Goal: Communication & Community: Participate in discussion

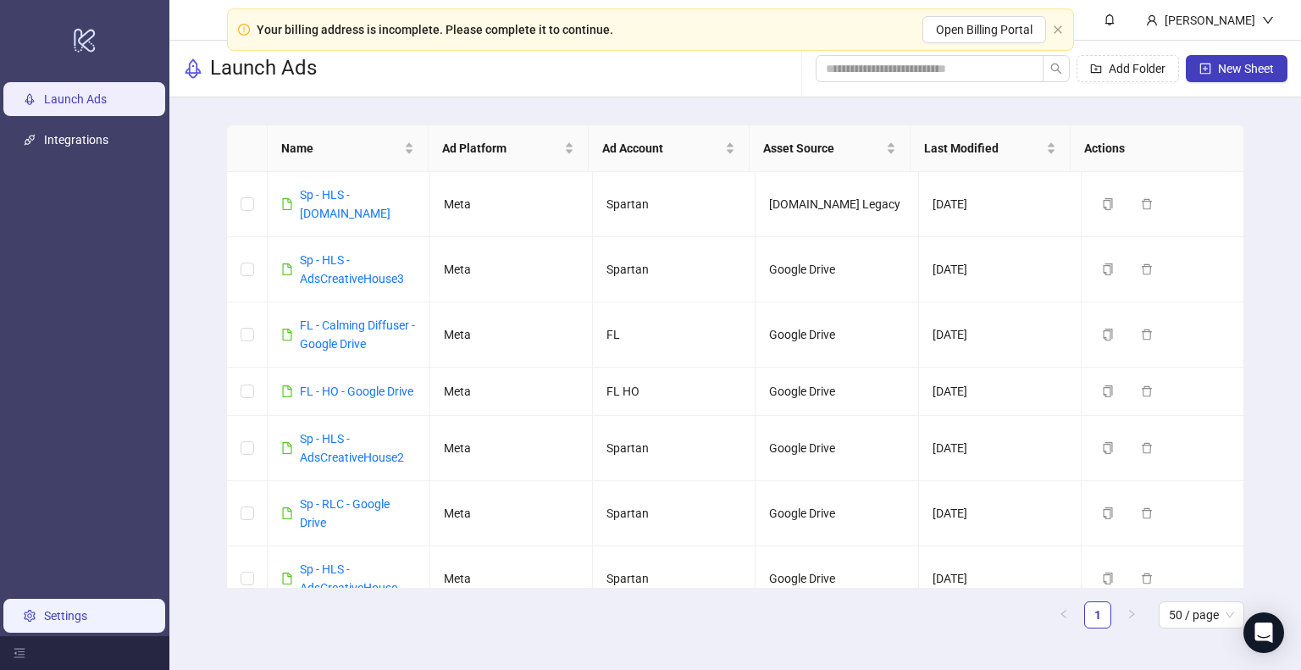
click at [80, 621] on link "Settings" at bounding box center [65, 616] width 43 height 14
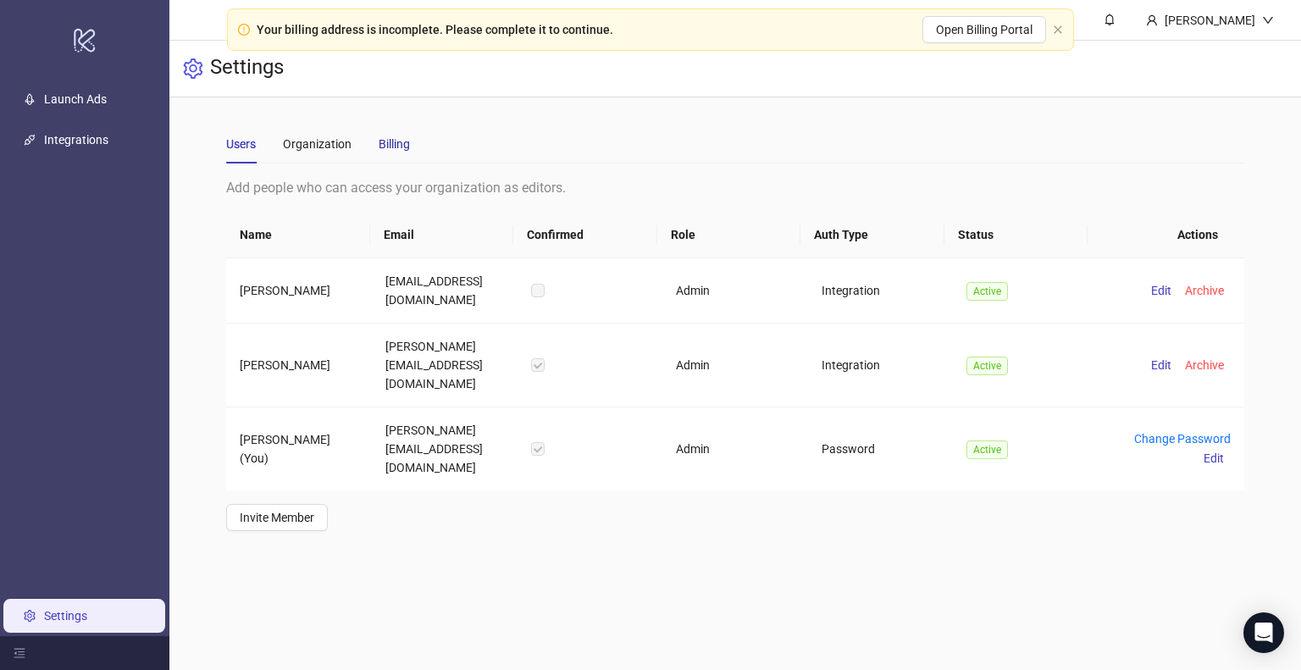
click at [404, 145] on div "Billing" at bounding box center [394, 144] width 31 height 19
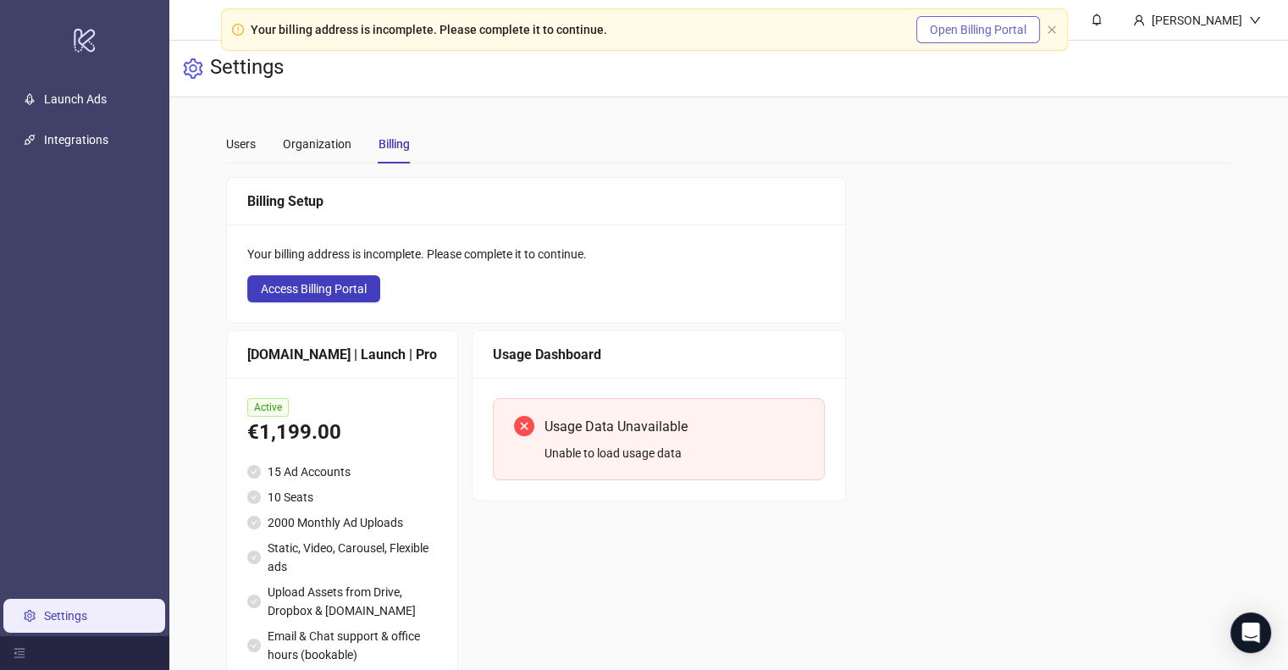
click at [950, 34] on span "Open Billing Portal" at bounding box center [978, 30] width 97 height 14
click at [595, 448] on div "Unable to load usage data" at bounding box center [674, 453] width 259 height 19
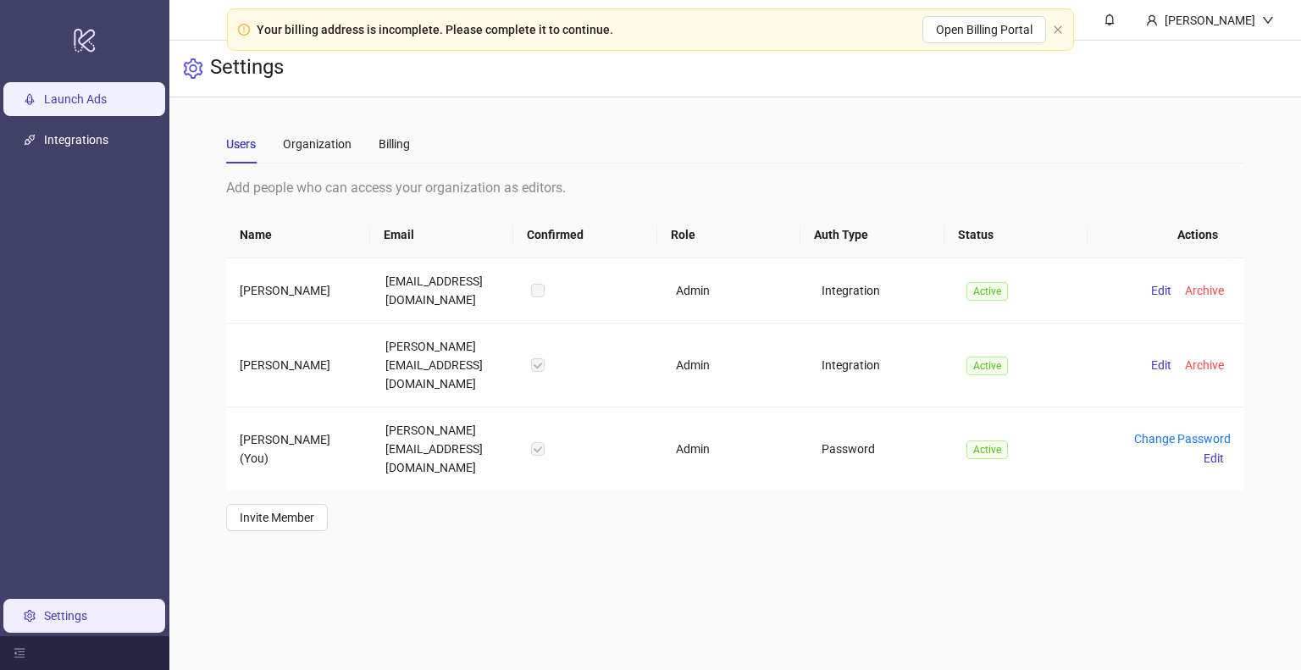
click at [105, 106] on link "Launch Ads" at bounding box center [75, 99] width 63 height 14
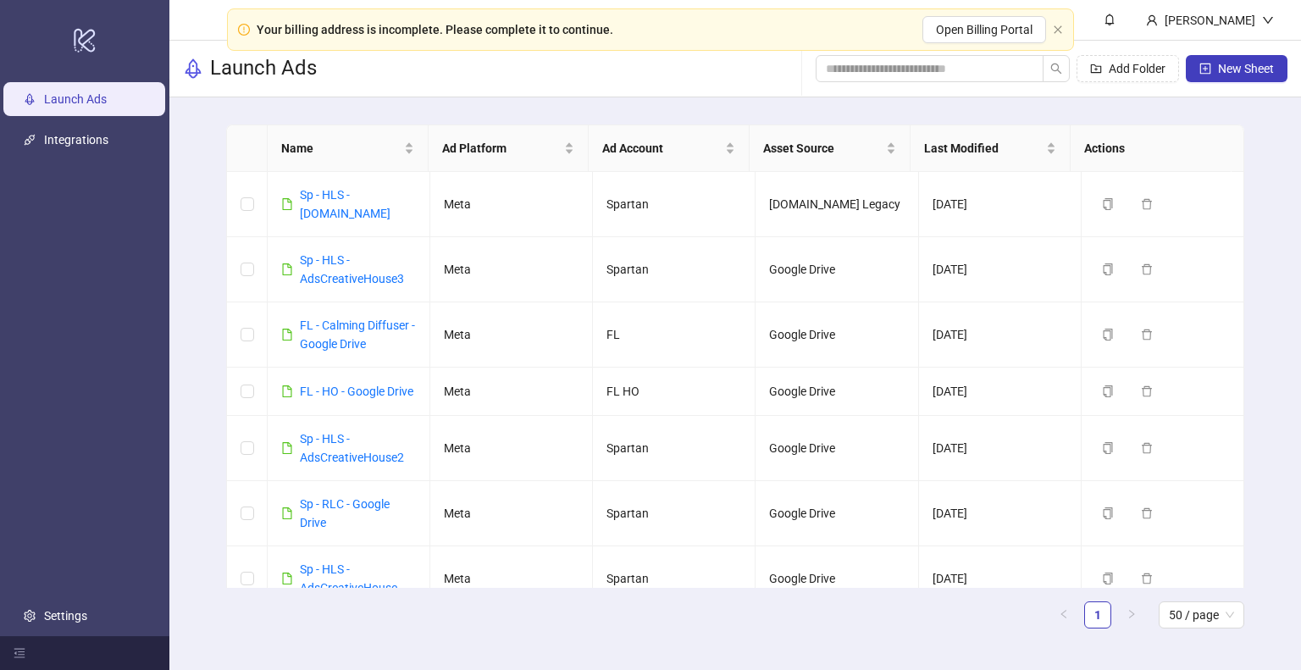
click at [1271, 438] on div "Name Ad Platform Ad Account Asset Source Last Modified Actions Sp - HLS - Frame…" at bounding box center [735, 383] width 1132 height 572
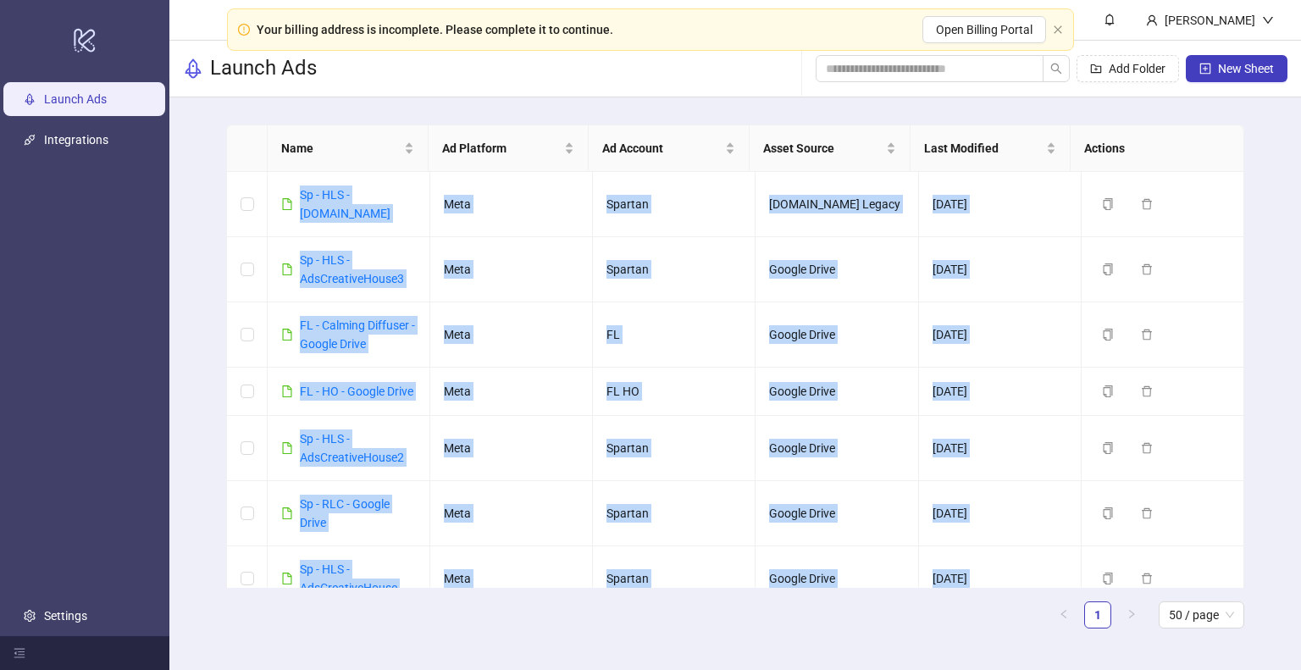
click at [1271, 438] on div "Name Ad Platform Ad Account Asset Source Last Modified Actions Sp - HLS - Frame…" at bounding box center [735, 383] width 1132 height 572
click at [1271, 436] on div "Name Ad Platform Ad Account Asset Source Last Modified Actions Sp - HLS - Frame…" at bounding box center [735, 383] width 1132 height 572
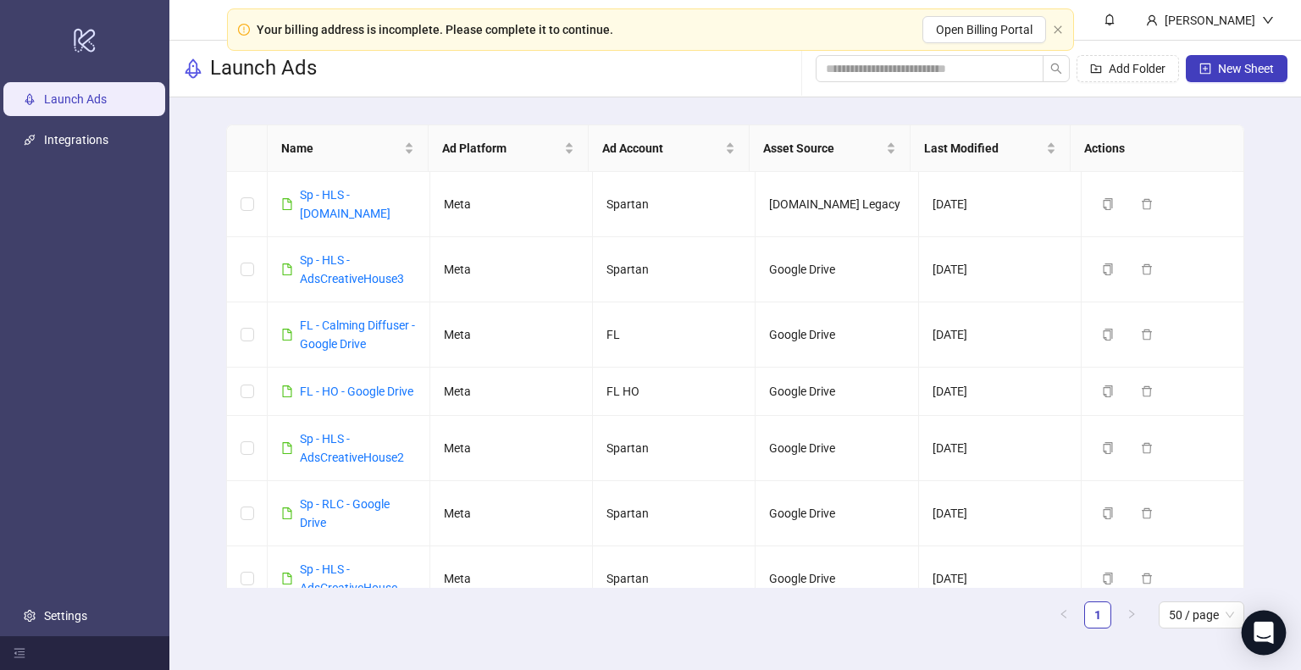
click at [1267, 636] on icon "Open Intercom Messenger" at bounding box center [1263, 633] width 19 height 22
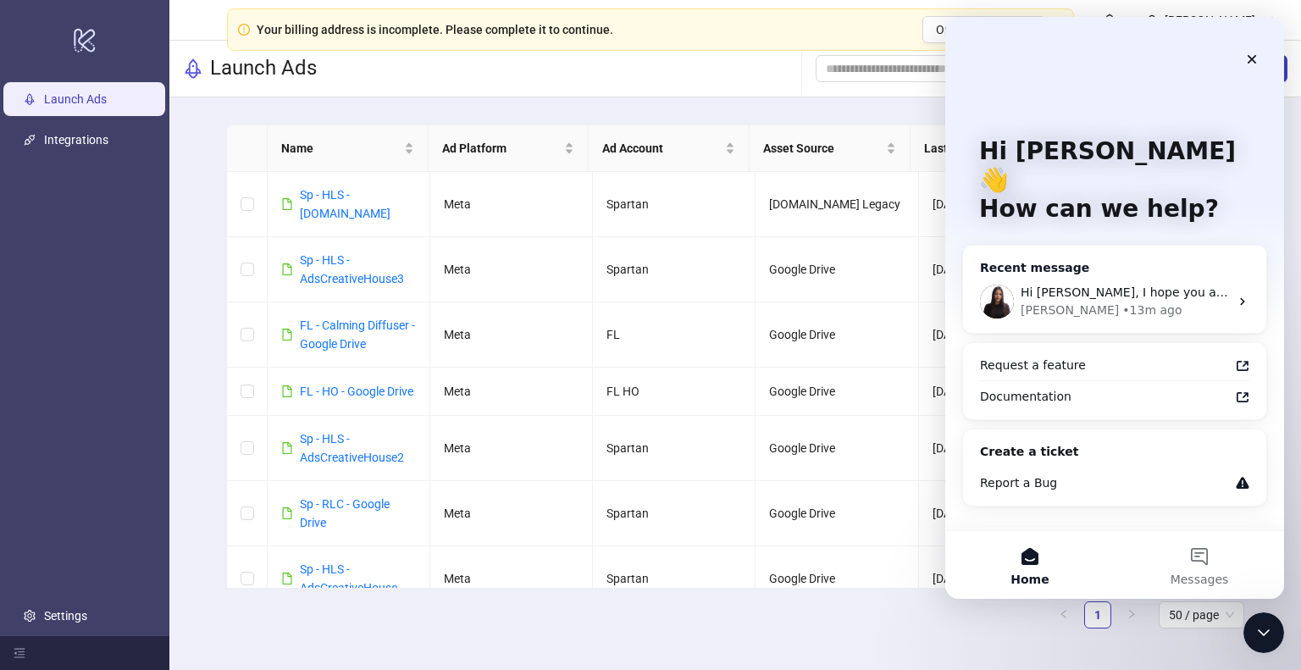
click at [1115, 302] on div "Laura • 13m ago" at bounding box center [1125, 311] width 208 height 18
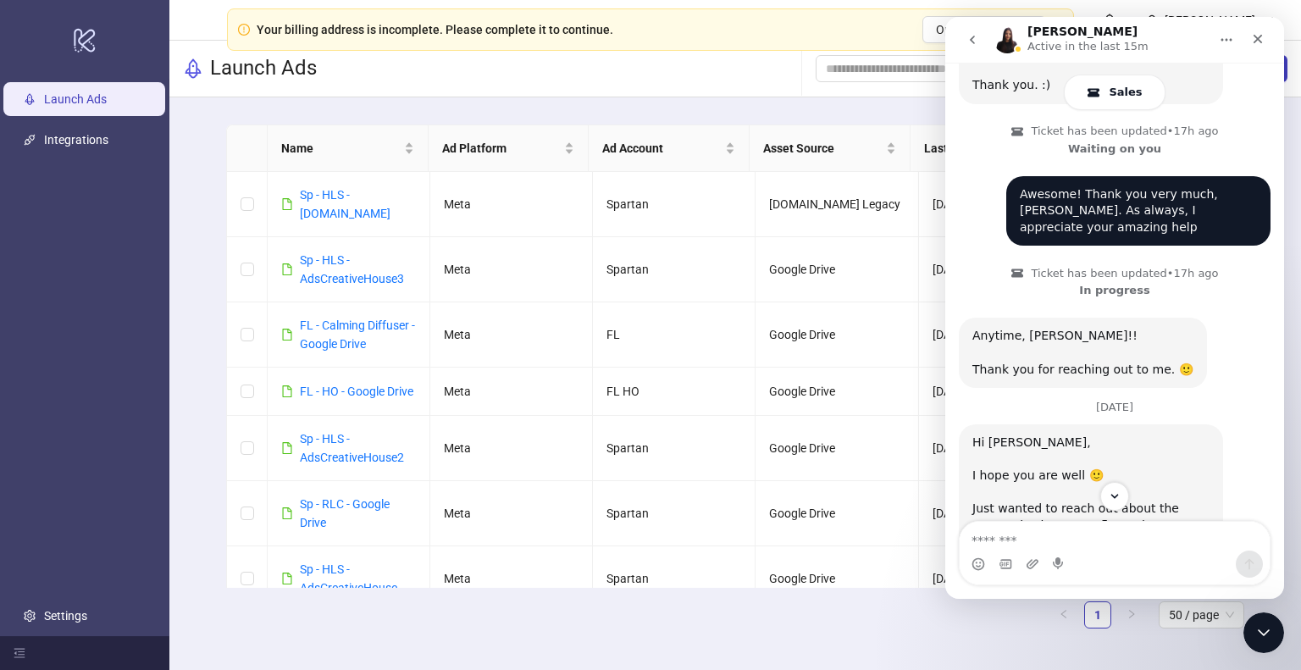
scroll to position [1796, 0]
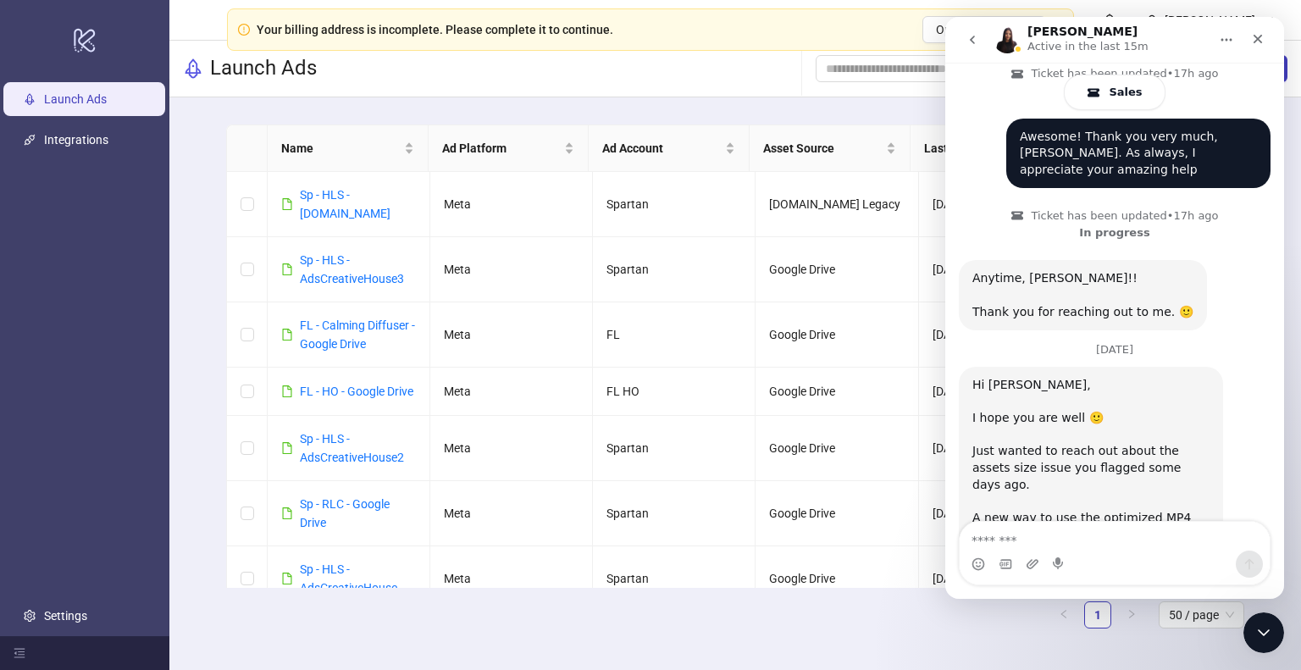
click at [1009, 540] on textarea "Message…" at bounding box center [1115, 536] width 310 height 29
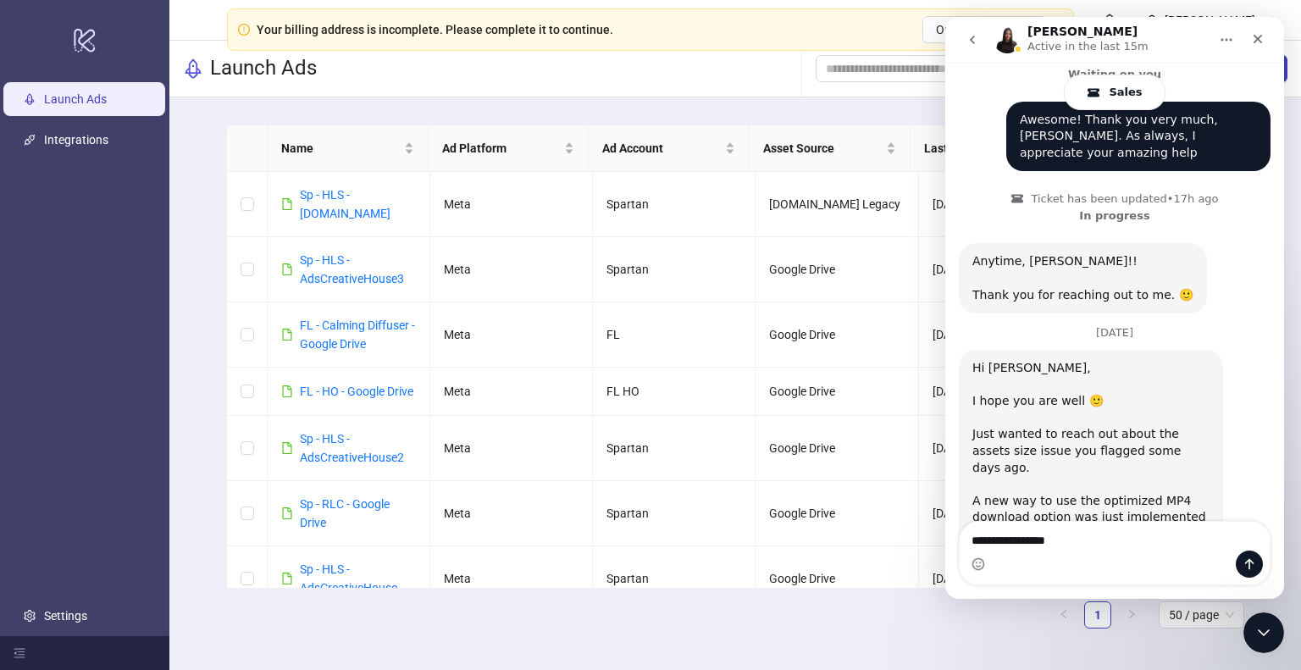
scroll to position [1830, 0]
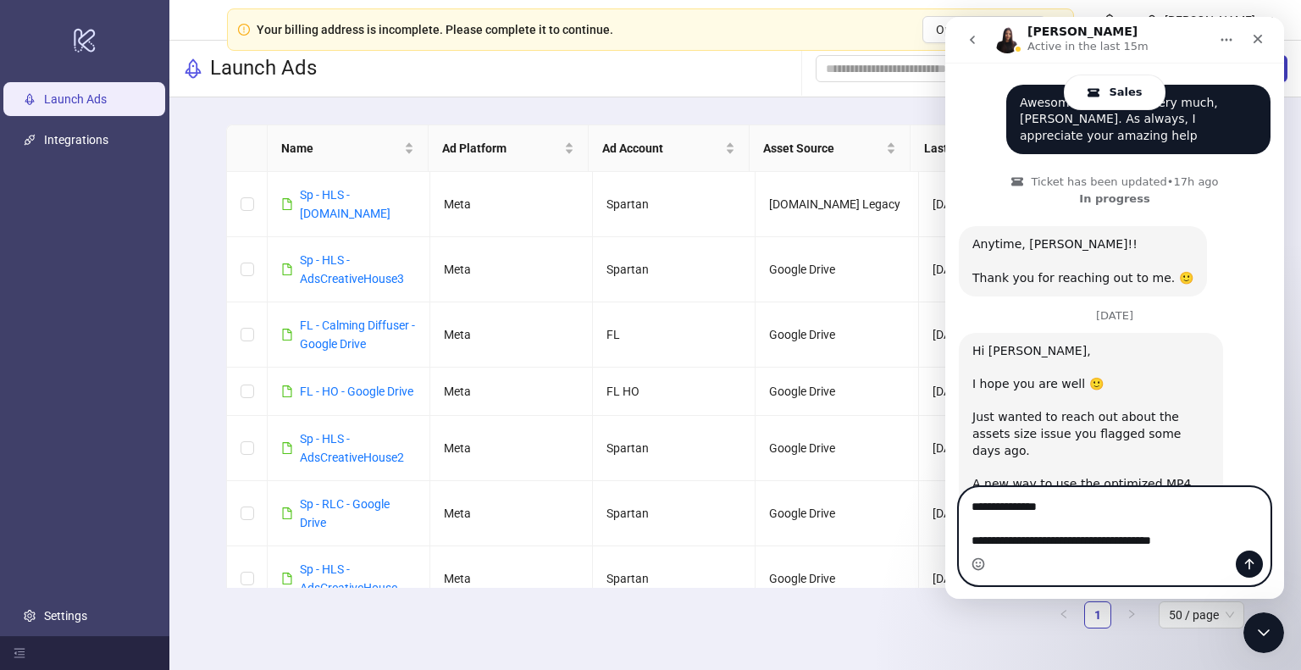
click at [979, 569] on circle "Emoji picker" at bounding box center [977, 563] width 11 height 11
click at [979, 562] on icon "Emoji picker" at bounding box center [979, 564] width 14 height 14
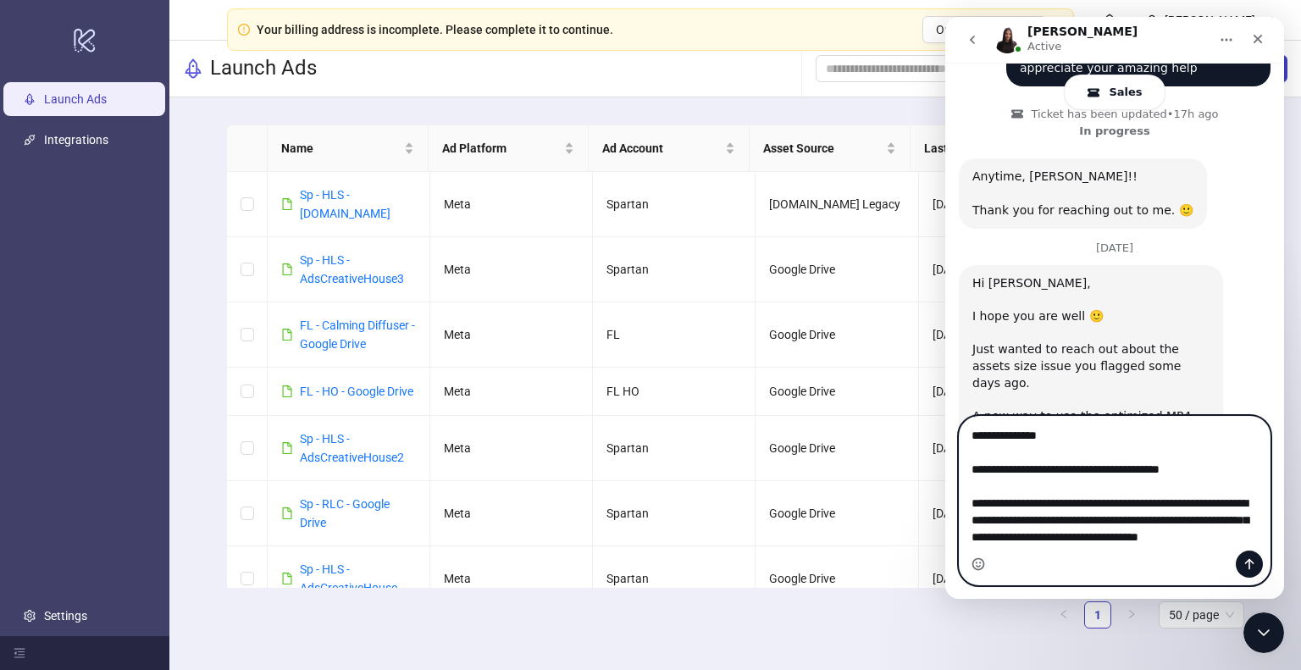
scroll to position [1901, 0]
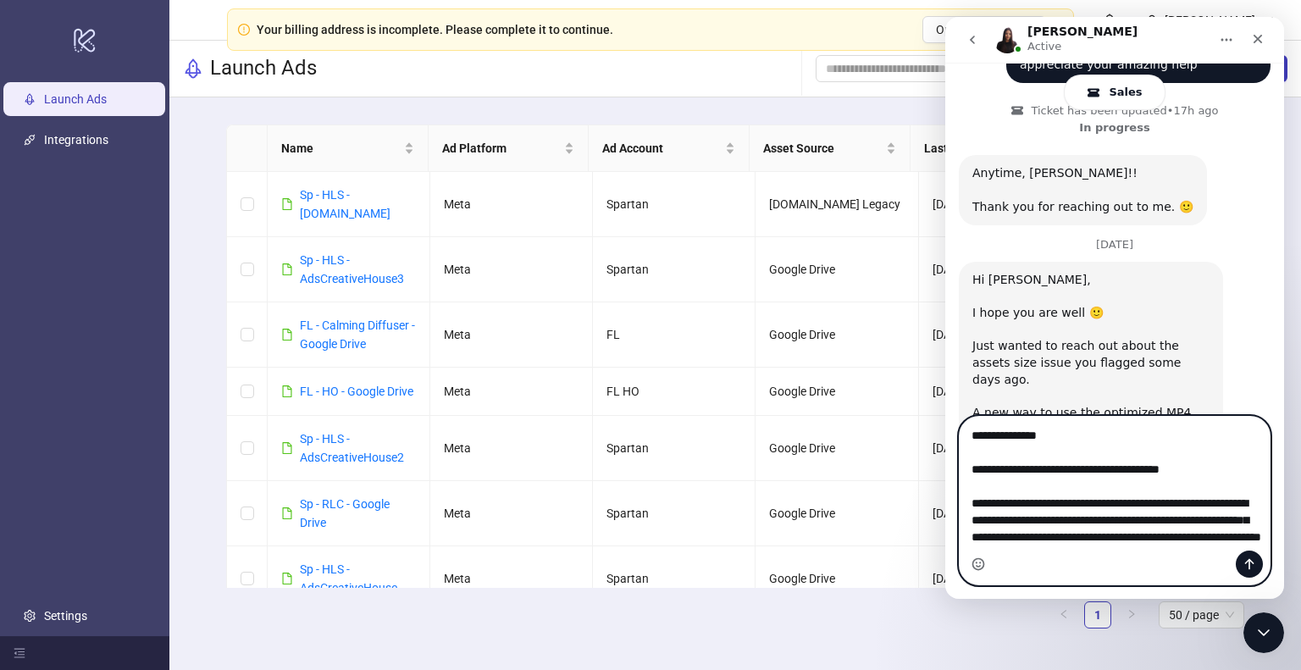
type textarea "**********"
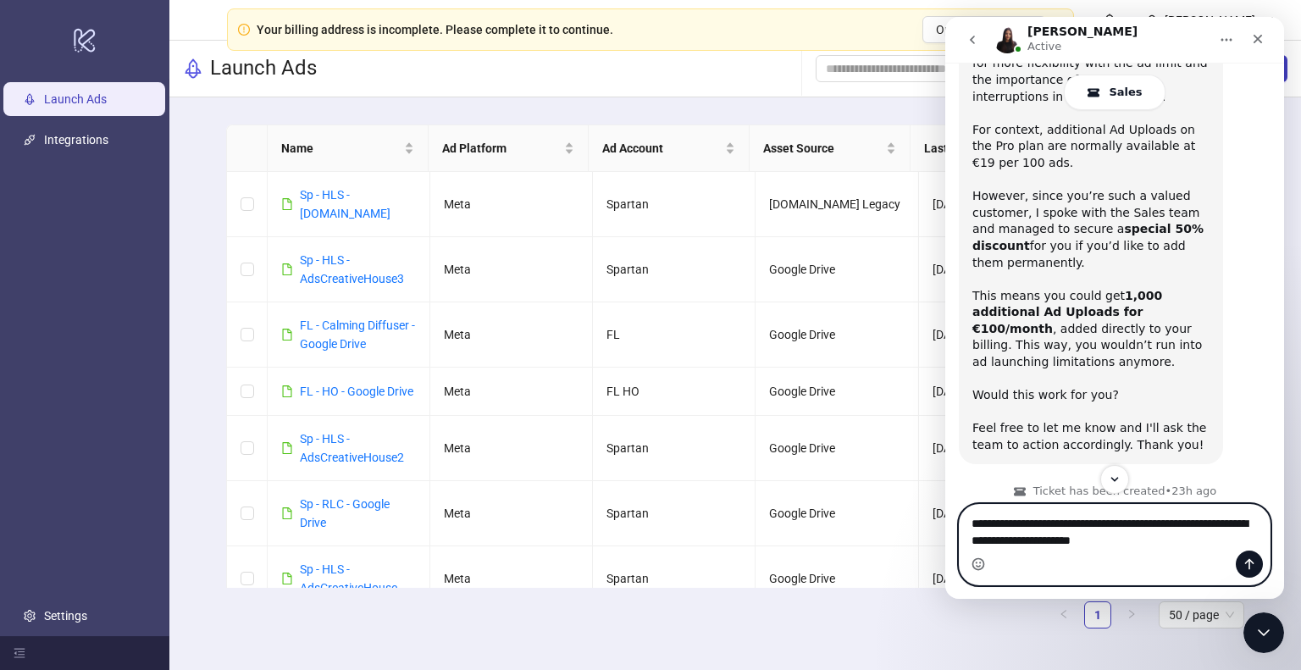
scroll to position [891, 0]
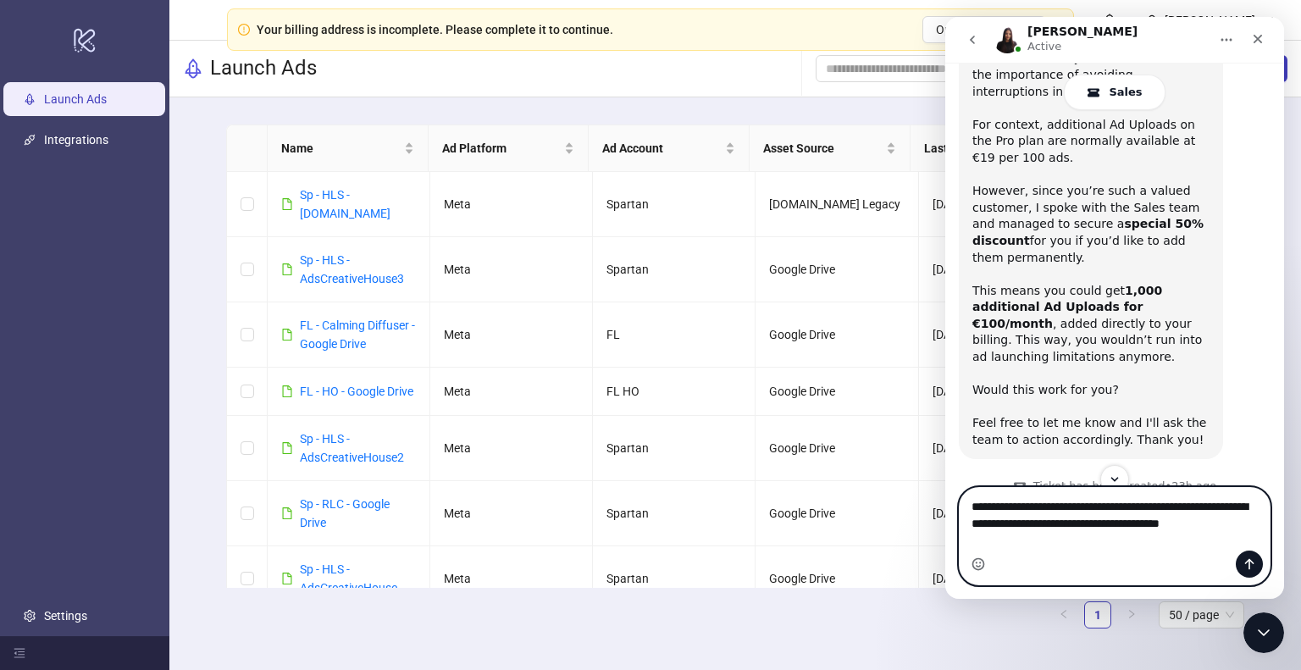
type textarea "**********"
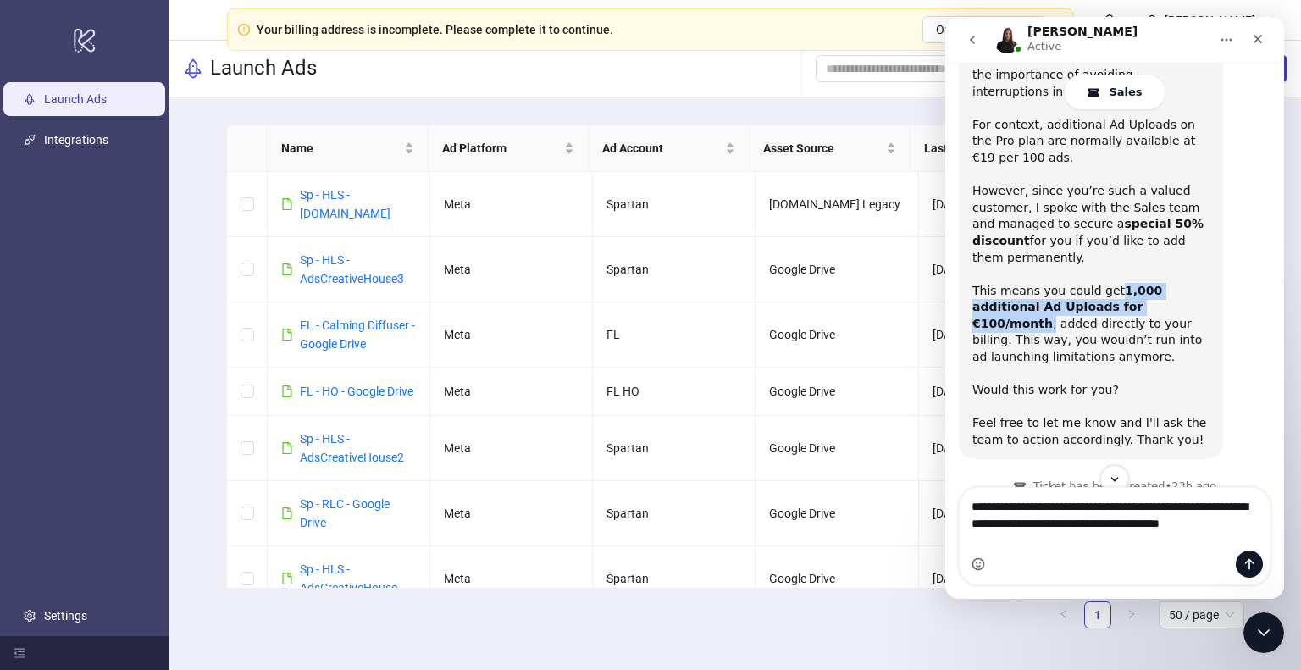
drag, startPoint x: 1105, startPoint y: 208, endPoint x: 1122, endPoint y: 224, distance: 24.0
click at [1122, 283] on div "This means you could get 1,000 additional Ad Uploads for €100/month , added dir…" at bounding box center [1090, 333] width 237 height 100
copy div "1,000 additional Ad Uploads for €100/month"
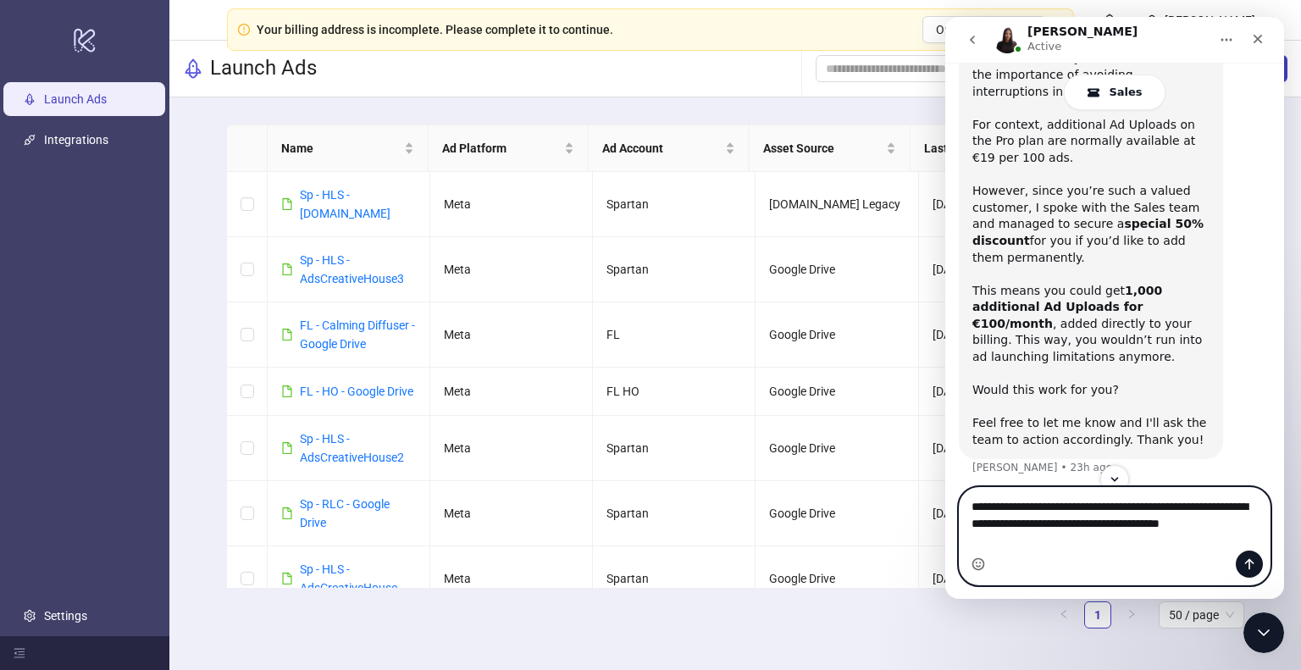
click at [1015, 534] on textarea "**********" at bounding box center [1115, 511] width 310 height 46
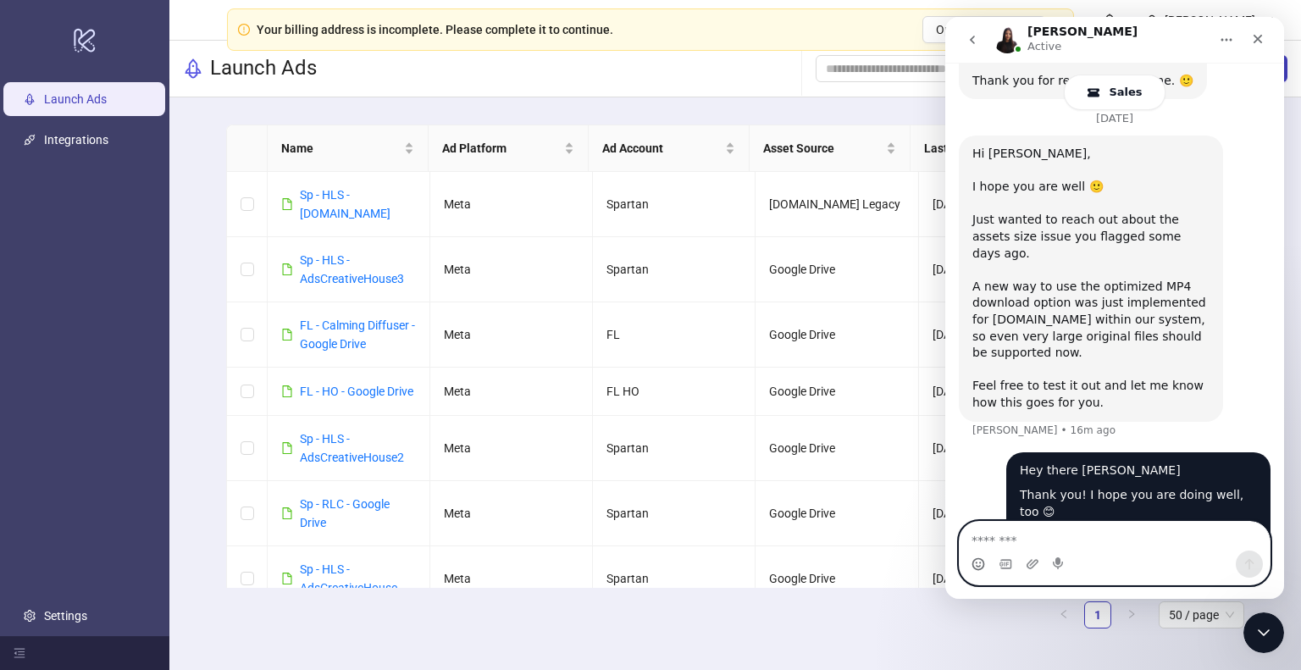
scroll to position [2051, 0]
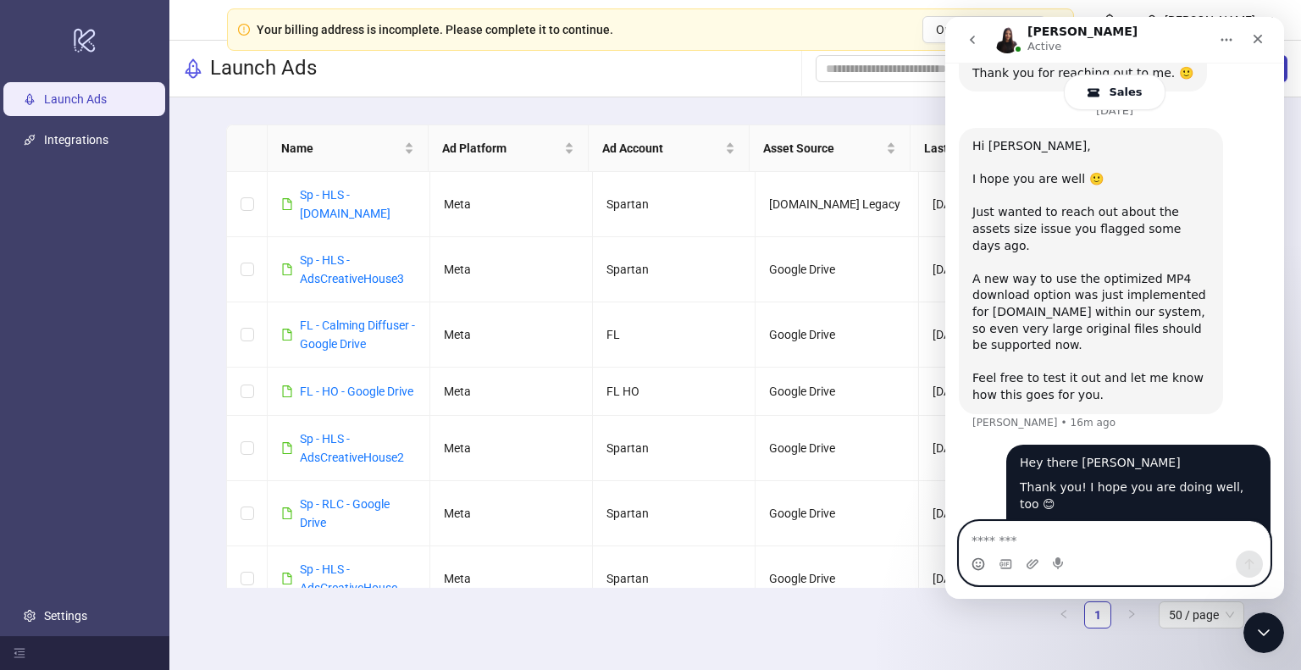
click at [985, 550] on textarea "Message…" at bounding box center [1115, 536] width 310 height 29
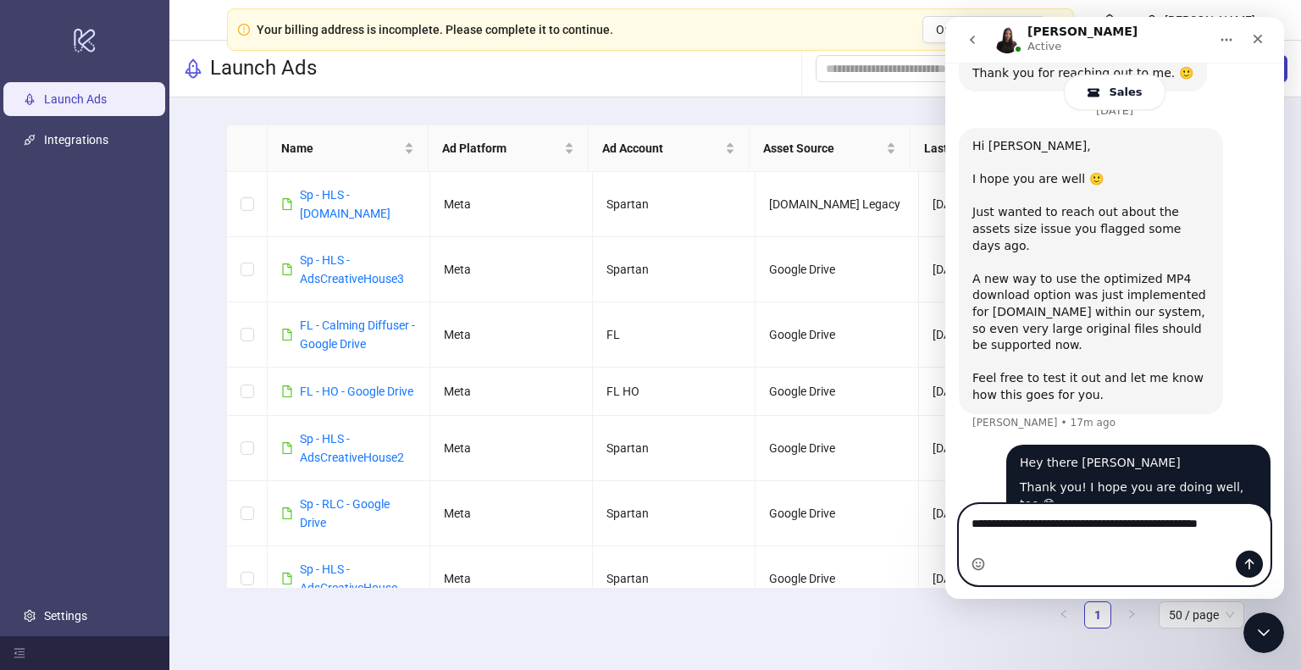
paste textarea "**********"
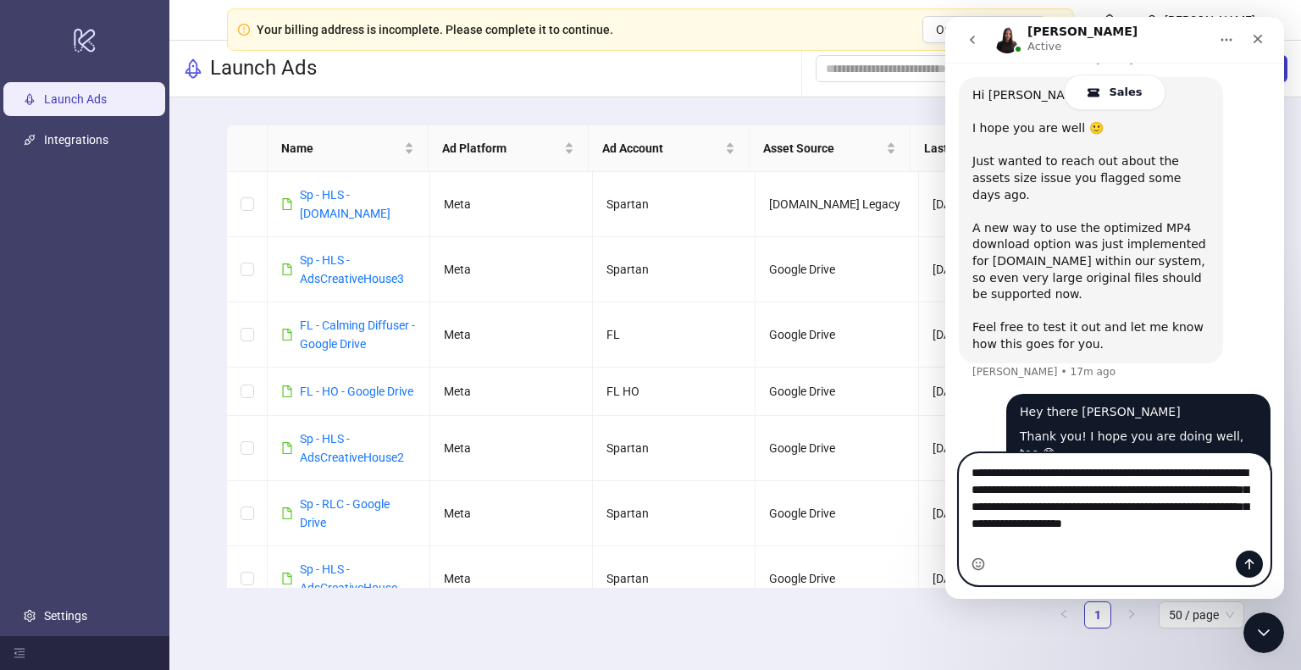
scroll to position [2119, 0]
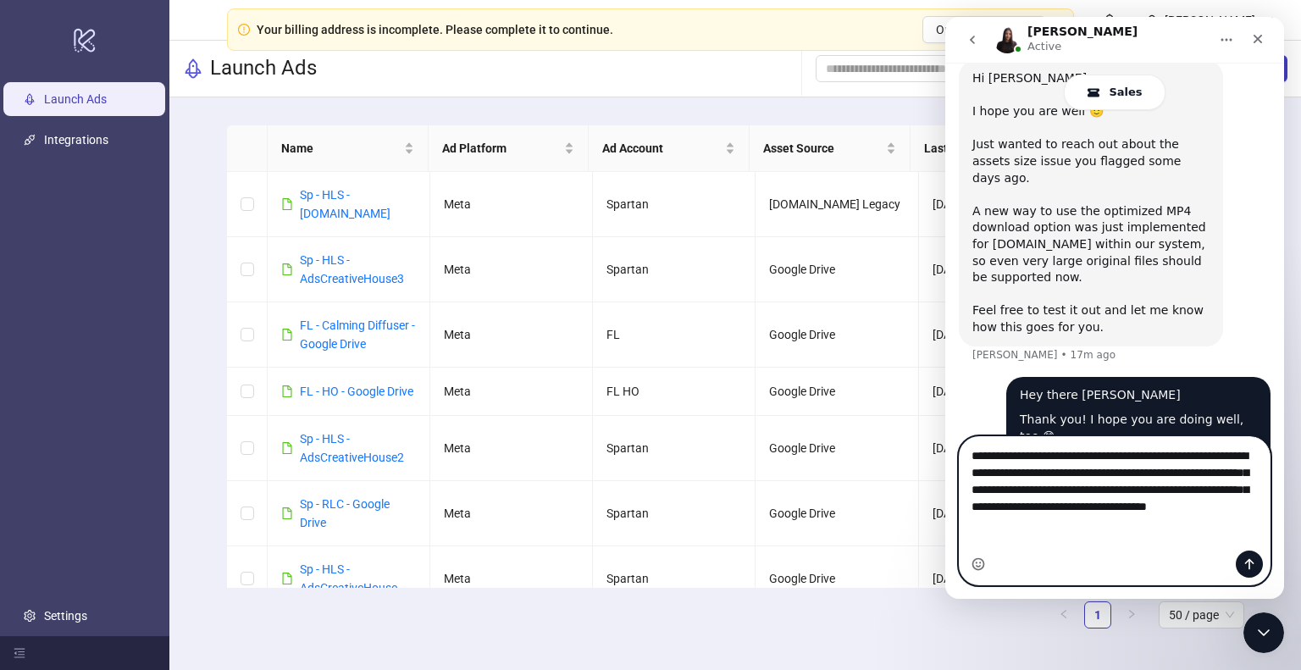
type textarea "**********"
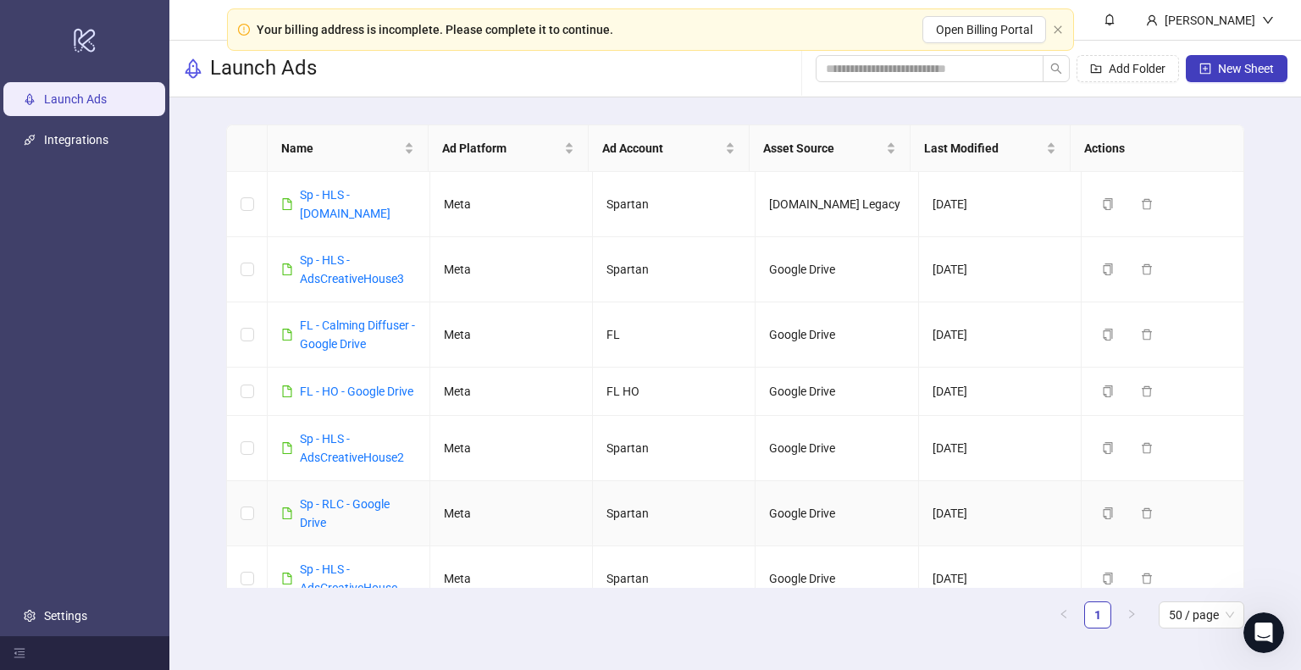
scroll to position [2156, 0]
